Goal: Navigation & Orientation: Find specific page/section

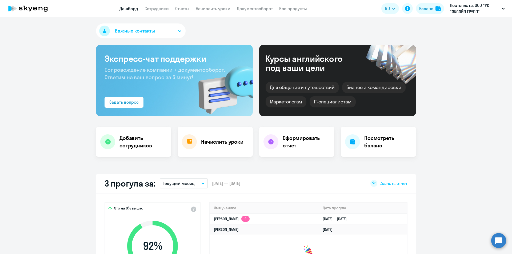
select select "30"
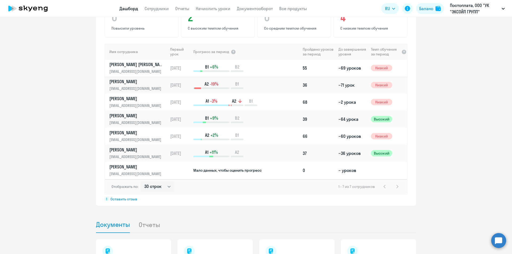
scroll to position [373, 0]
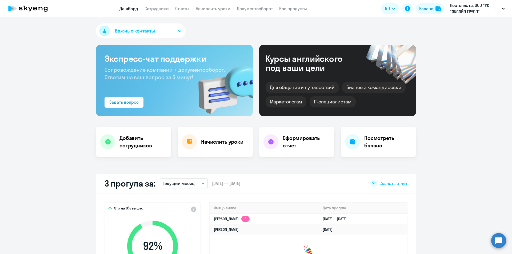
scroll to position [80, 0]
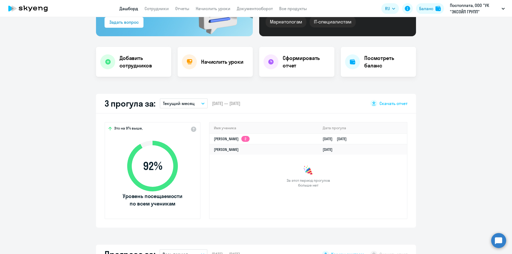
select select "30"
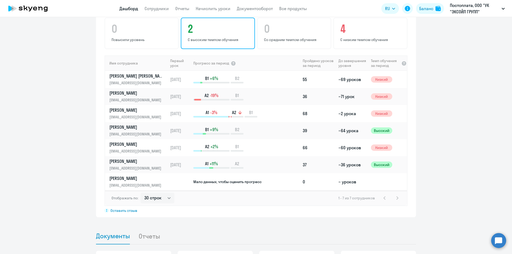
scroll to position [347, 0]
click at [158, 12] on app-header "Дашборд Сотрудники Отчеты Начислить уроки Документооборот Все продукты Дашборд …" at bounding box center [256, 8] width 512 height 17
click at [171, 6] on nav "Дашборд Сотрудники Отчеты Начислить уроки Документооборот Все продукты" at bounding box center [214, 8] width 188 height 7
click at [183, 7] on link "Отчеты" at bounding box center [182, 8] width 14 height 5
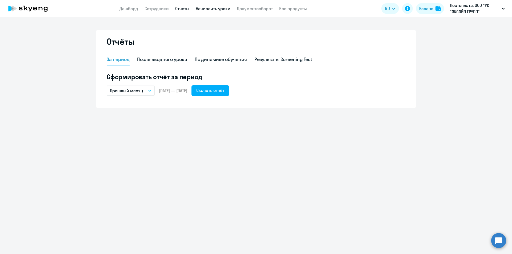
click at [221, 10] on link "Начислить уроки" at bounding box center [213, 8] width 35 height 5
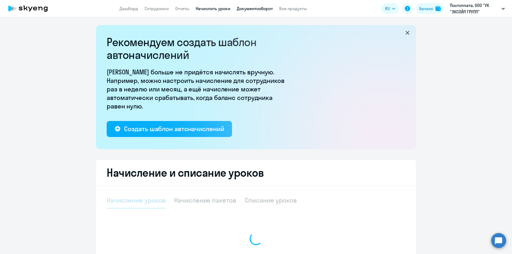
click at [255, 7] on link "Документооборот" at bounding box center [255, 8] width 36 height 5
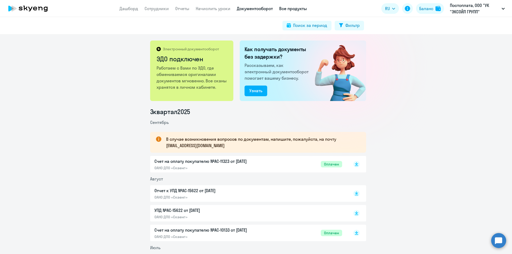
click at [303, 10] on link "Все продукты" at bounding box center [293, 8] width 28 height 5
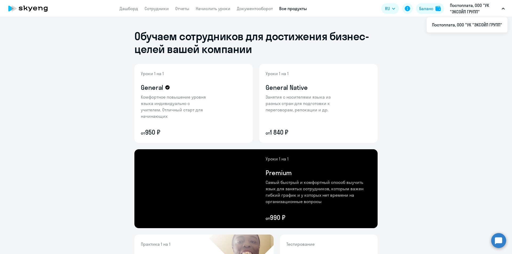
click at [420, 170] on ng-component "Обучаем сотрудников для достижения бизнес-целей вашей компании Уроки 1 на 1 Gen…" at bounding box center [256, 218] width 512 height 403
click at [252, 9] on link "Документооборот" at bounding box center [255, 8] width 36 height 5
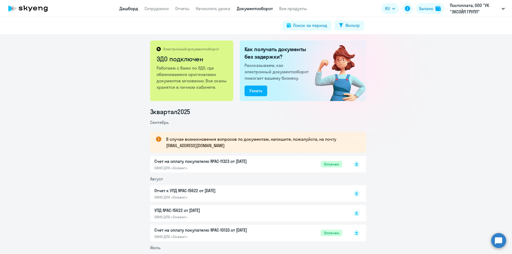
click at [131, 11] on link "Дашборд" at bounding box center [129, 8] width 19 height 5
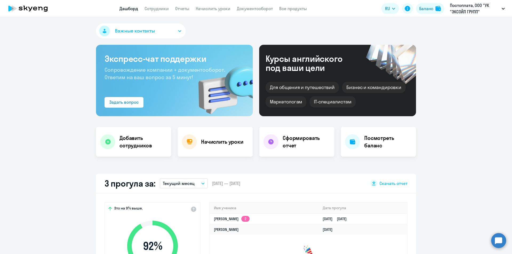
select select "30"
click at [159, 10] on link "Сотрудники" at bounding box center [157, 8] width 24 height 5
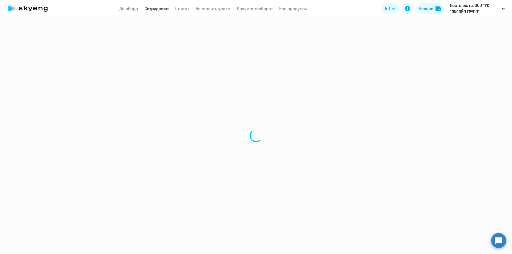
select select "30"
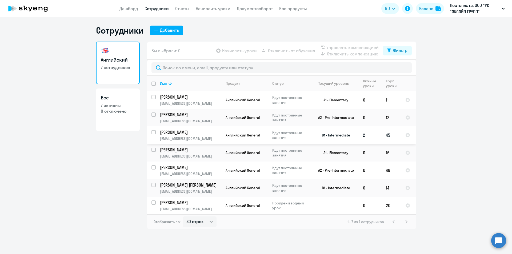
click at [360, 134] on td "2" at bounding box center [370, 135] width 23 height 18
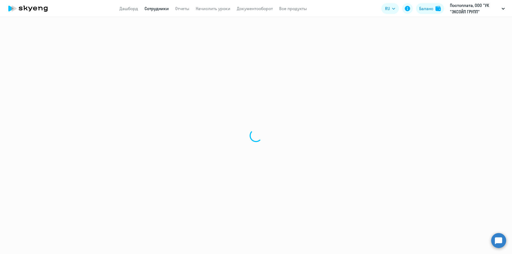
select select "english"
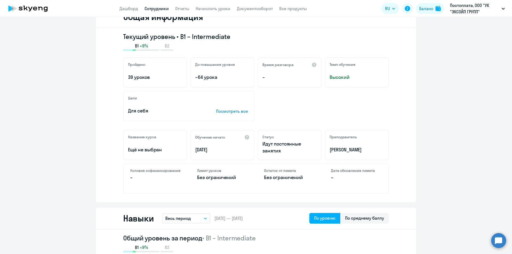
scroll to position [80, 0]
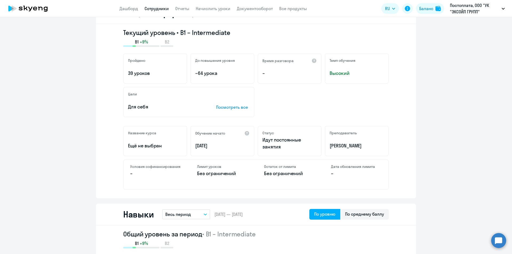
drag, startPoint x: 154, startPoint y: 73, endPoint x: 112, endPoint y: 74, distance: 42.2
click at [112, 74] on div "Текущий уровень • B1 – Intermediate B1 +9% B2 Пройдено 39 уроков До повышения у…" at bounding box center [256, 111] width 320 height 174
click at [133, 90] on div "Цели Для себя Посмотреть все" at bounding box center [188, 102] width 131 height 30
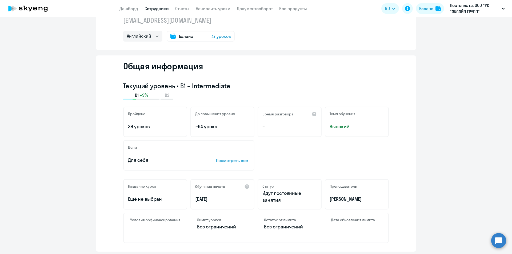
scroll to position [0, 0]
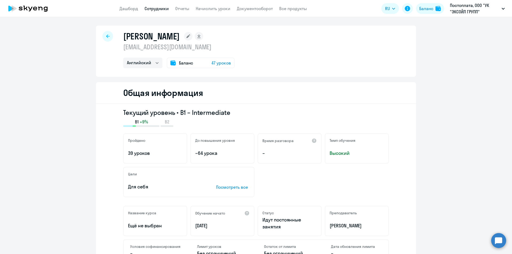
click at [138, 8] on nav "Дашборд Сотрудники Отчеты Начислить уроки Документооборот Все продукты" at bounding box center [214, 8] width 188 height 7
click at [135, 9] on link "Дашборд" at bounding box center [129, 8] width 19 height 5
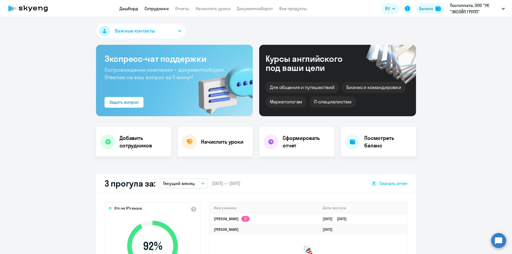
select select "30"
click at [161, 10] on link "Сотрудники" at bounding box center [157, 8] width 24 height 5
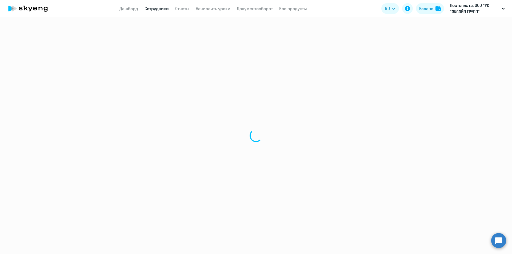
select select "30"
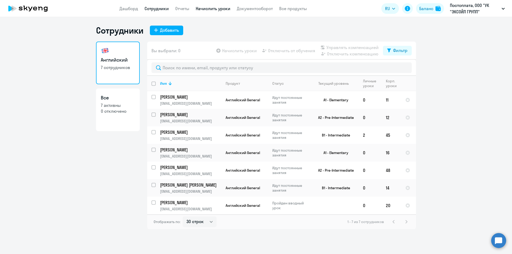
click at [204, 9] on link "Начислить уроки" at bounding box center [213, 8] width 35 height 5
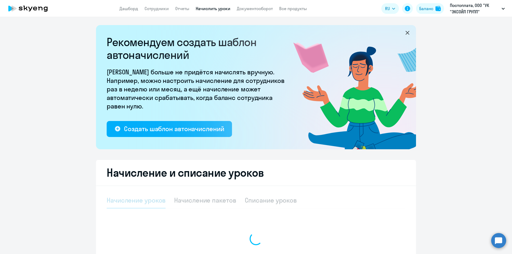
select select "10"
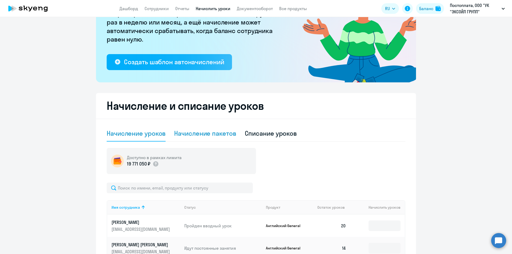
scroll to position [27, 0]
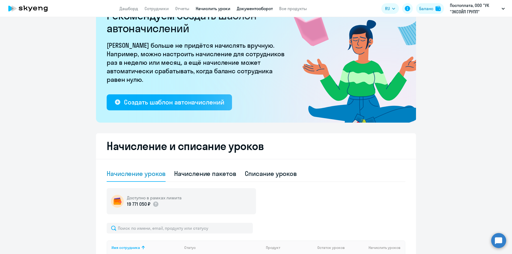
click at [251, 10] on link "Документооборот" at bounding box center [255, 8] width 36 height 5
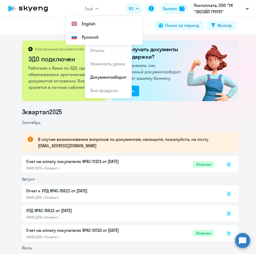
click at [91, 10] on span "Ещё" at bounding box center [89, 8] width 8 height 6
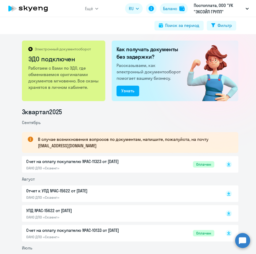
click at [90, 10] on span "Ещё" at bounding box center [89, 8] width 8 height 6
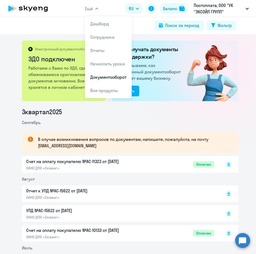
click at [89, 11] on span "Ещё" at bounding box center [89, 8] width 8 height 6
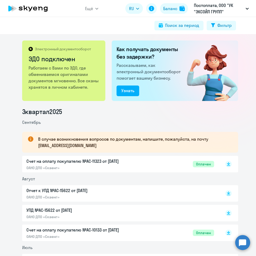
click at [198, 120] on li "Сентябрь" at bounding box center [130, 122] width 216 height 6
